Goal: Task Accomplishment & Management: Use online tool/utility

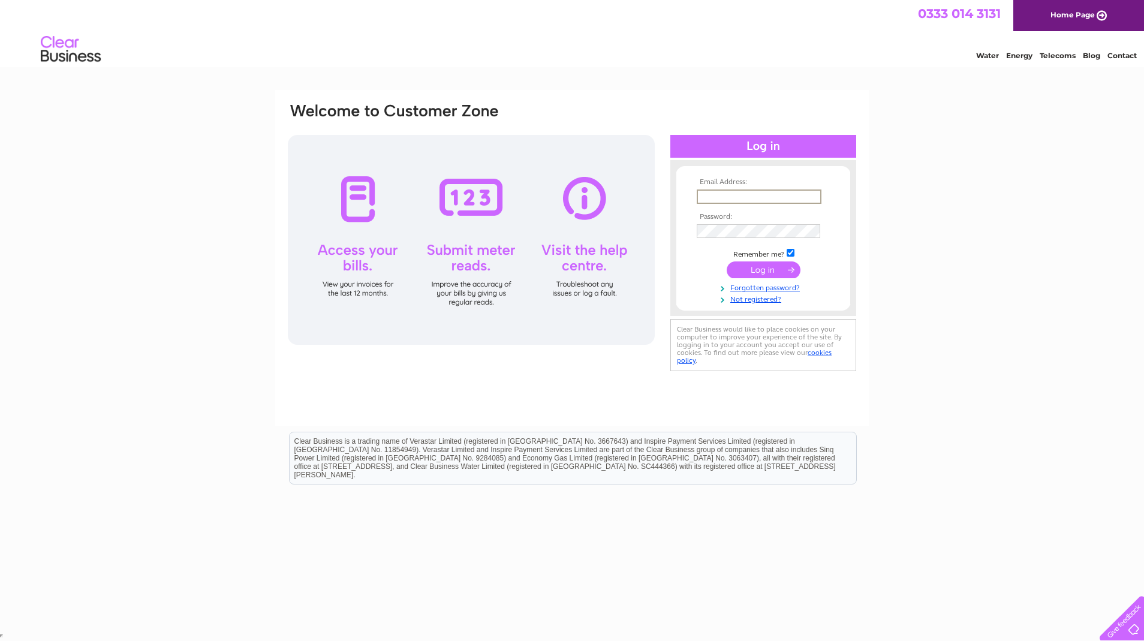
type input "andy.dixon5@me.com"
click at [763, 269] on input "submit" at bounding box center [764, 269] width 74 height 17
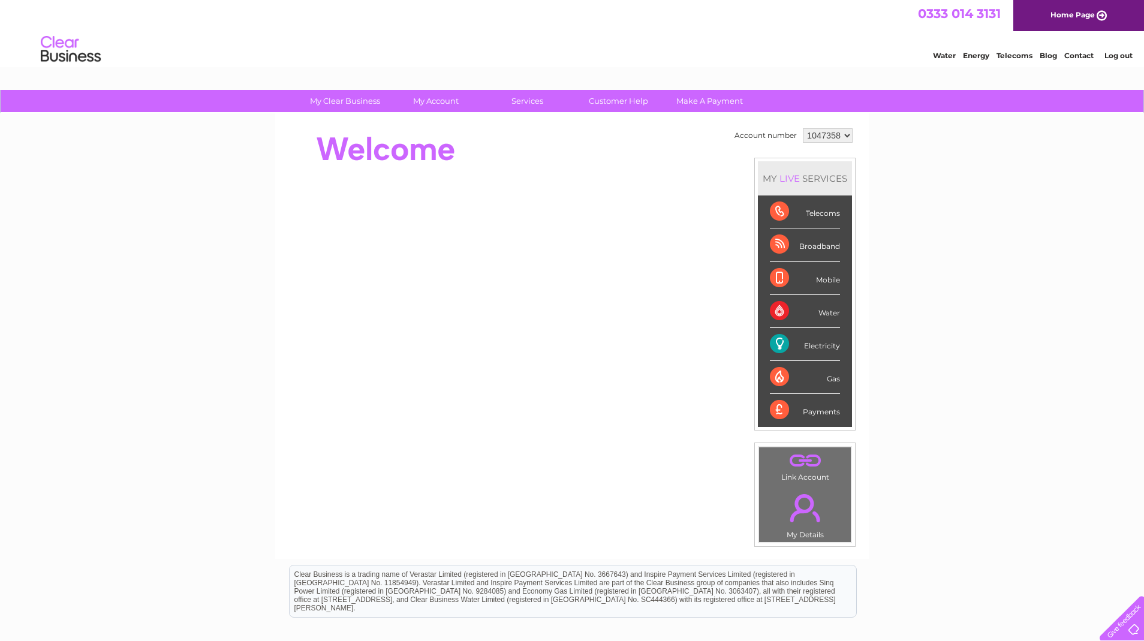
click at [759, 271] on div "MY LIVE SERVICES Telecoms Broadband Mobile Water Electricity Gas Payments" at bounding box center [804, 294] width 101 height 273
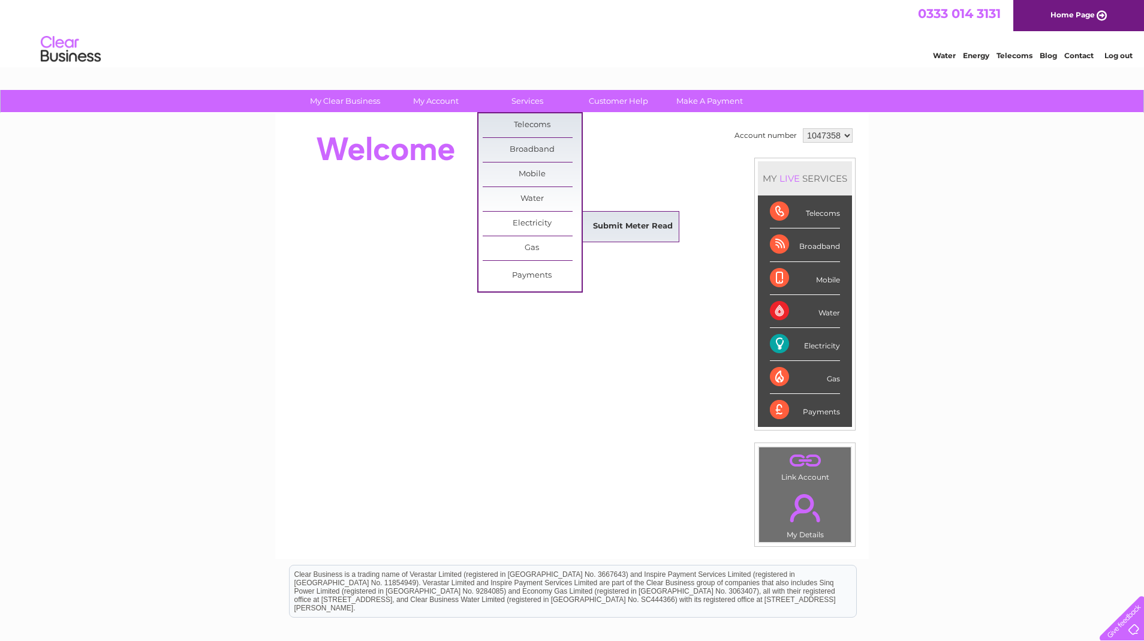
click at [630, 222] on link "Submit Meter Read" at bounding box center [632, 227] width 99 height 24
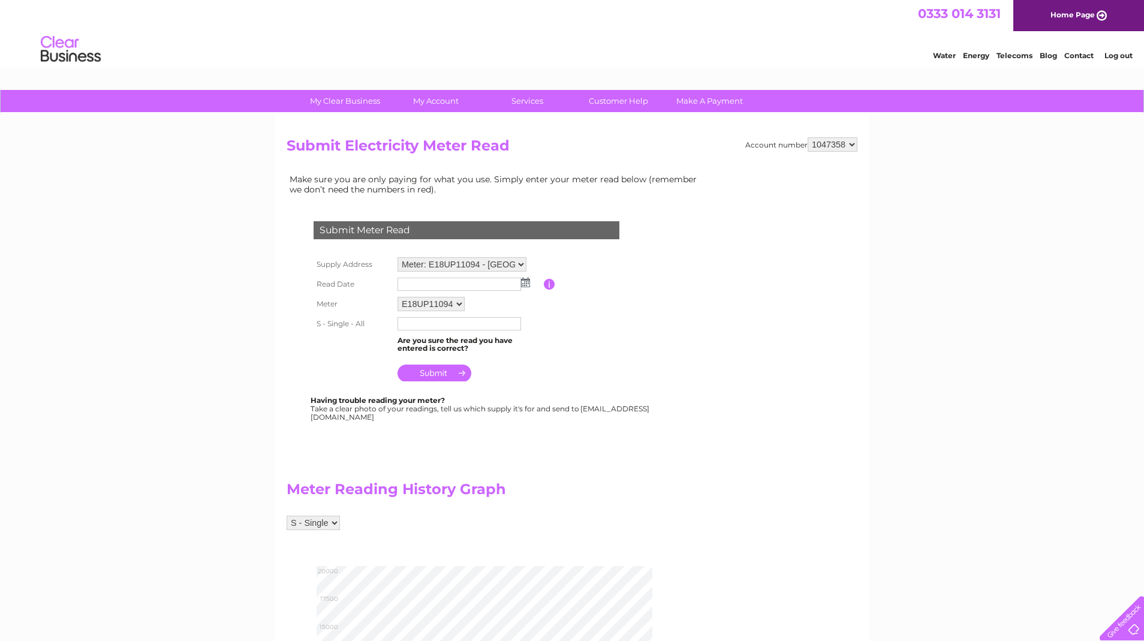
click at [523, 279] on img at bounding box center [525, 283] width 9 height 10
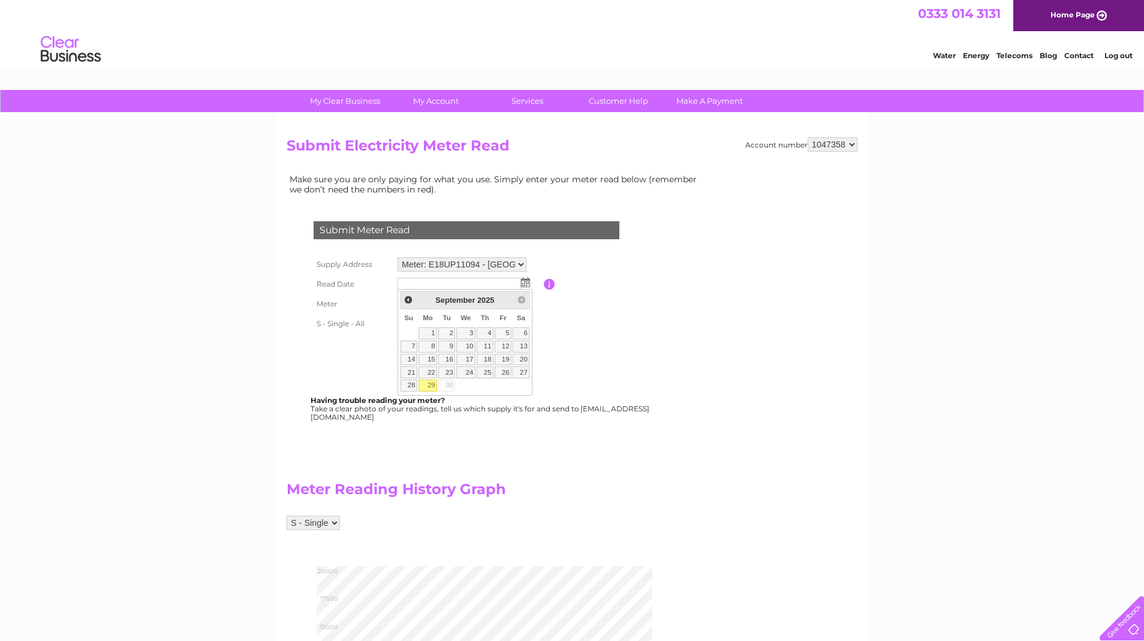
click at [429, 382] on link "29" at bounding box center [427, 385] width 19 height 12
type input "[DATE]"
click at [420, 322] on input "text" at bounding box center [459, 324] width 125 height 14
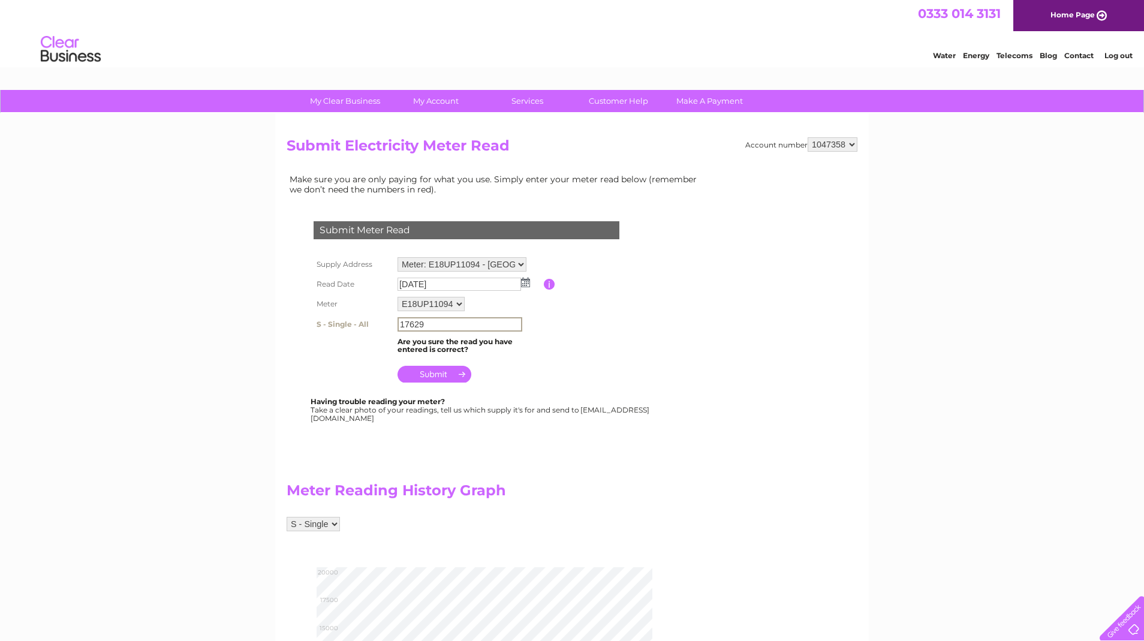
type input "17629"
click at [443, 371] on input "submit" at bounding box center [434, 373] width 74 height 17
